Goal: Navigation & Orientation: Find specific page/section

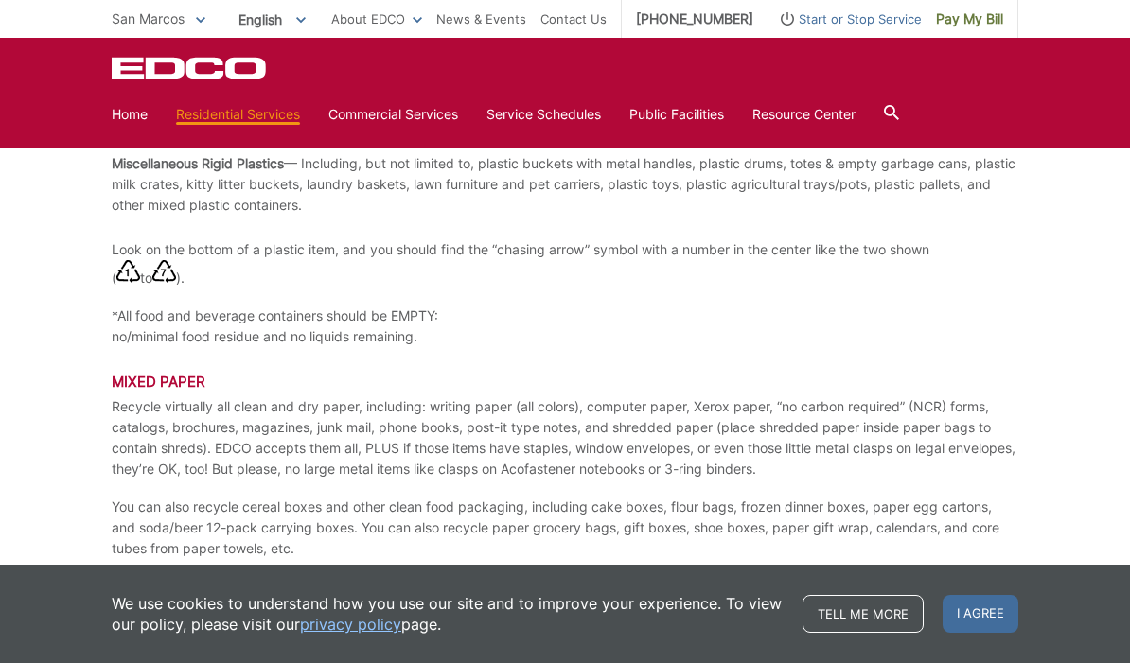
scroll to position [2117, 0]
click at [0, 0] on link "Recycling" at bounding box center [0, 0] width 0 height 0
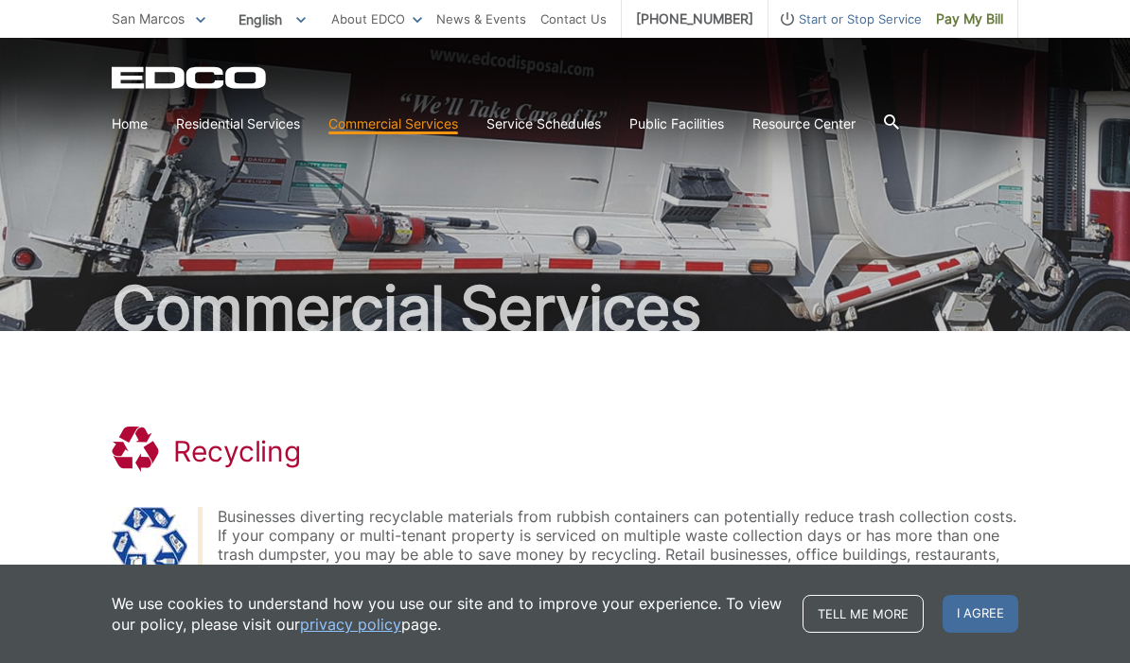
click at [490, 27] on link "News & Events" at bounding box center [481, 19] width 90 height 21
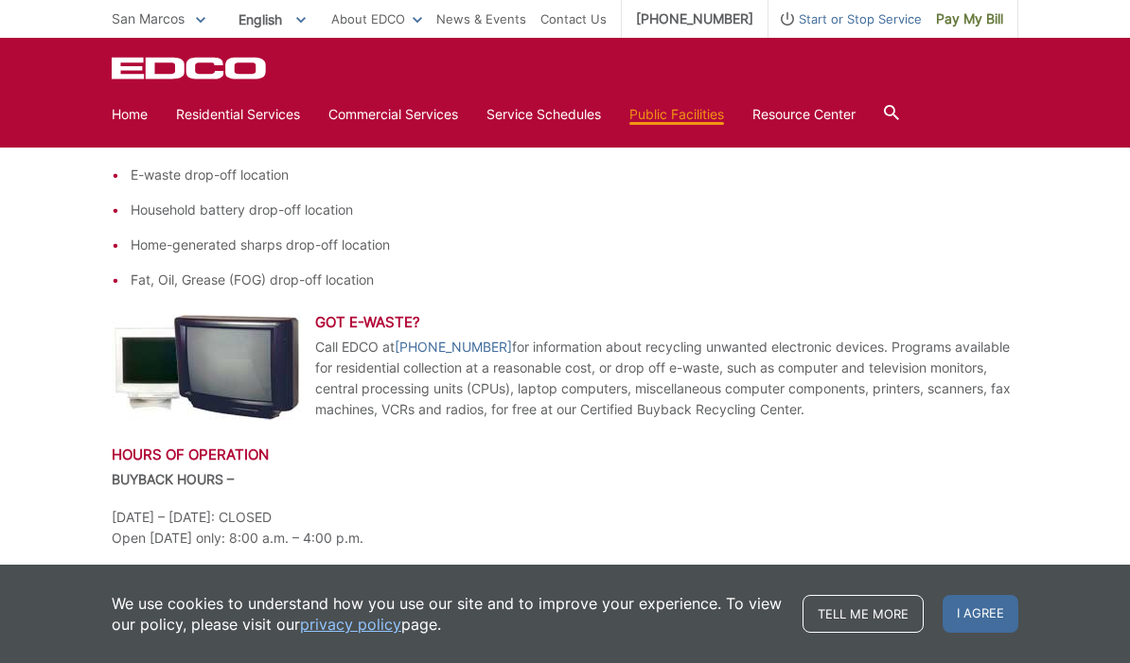
scroll to position [633, 0]
